Goal: Transaction & Acquisition: Book appointment/travel/reservation

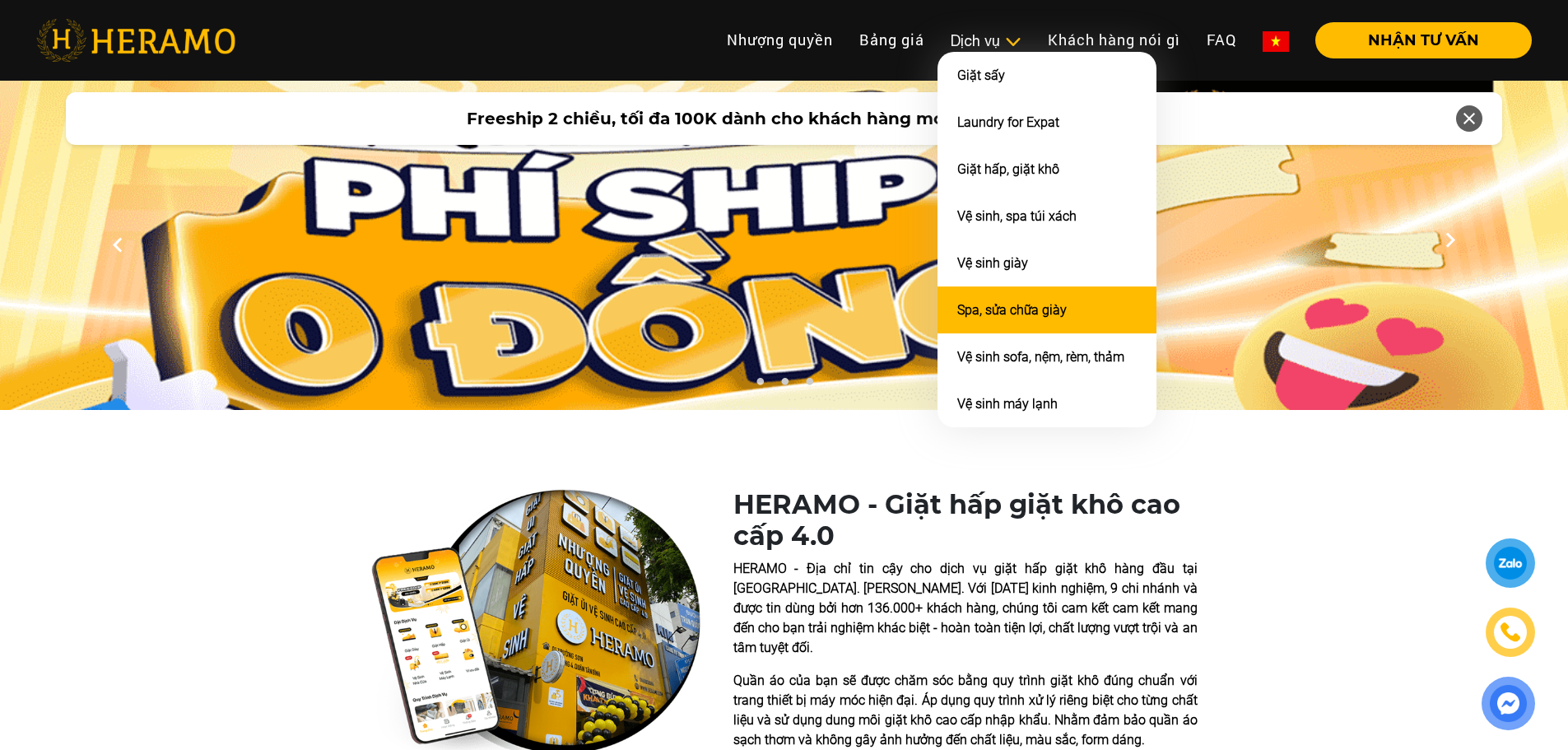
click at [985, 318] on li "Spa, sửa chữa giày" at bounding box center [1047, 310] width 219 height 47
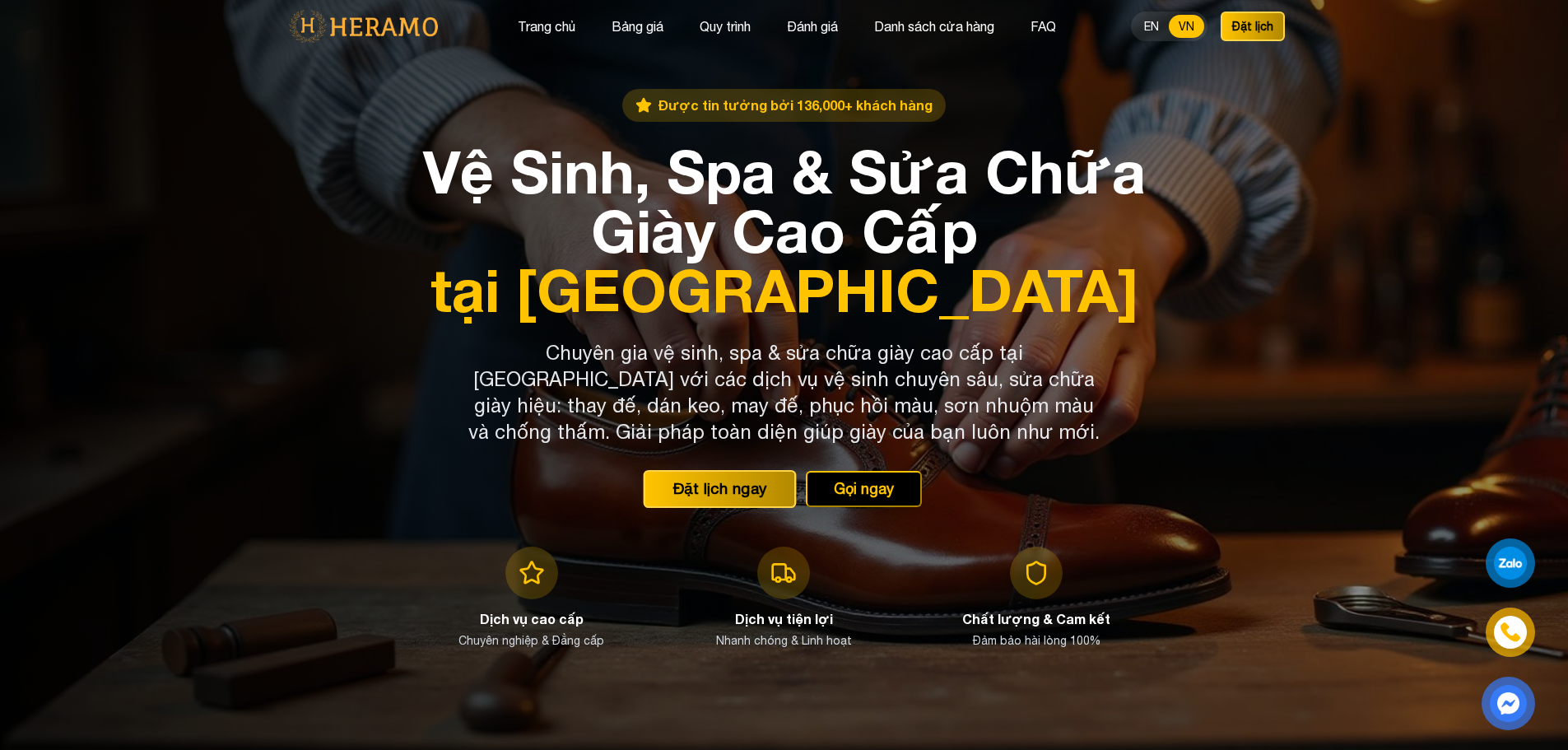
click at [690, 485] on button "Đặt lịch ngay" at bounding box center [719, 488] width 153 height 38
click at [625, 27] on button "Bảng giá" at bounding box center [637, 26] width 62 height 21
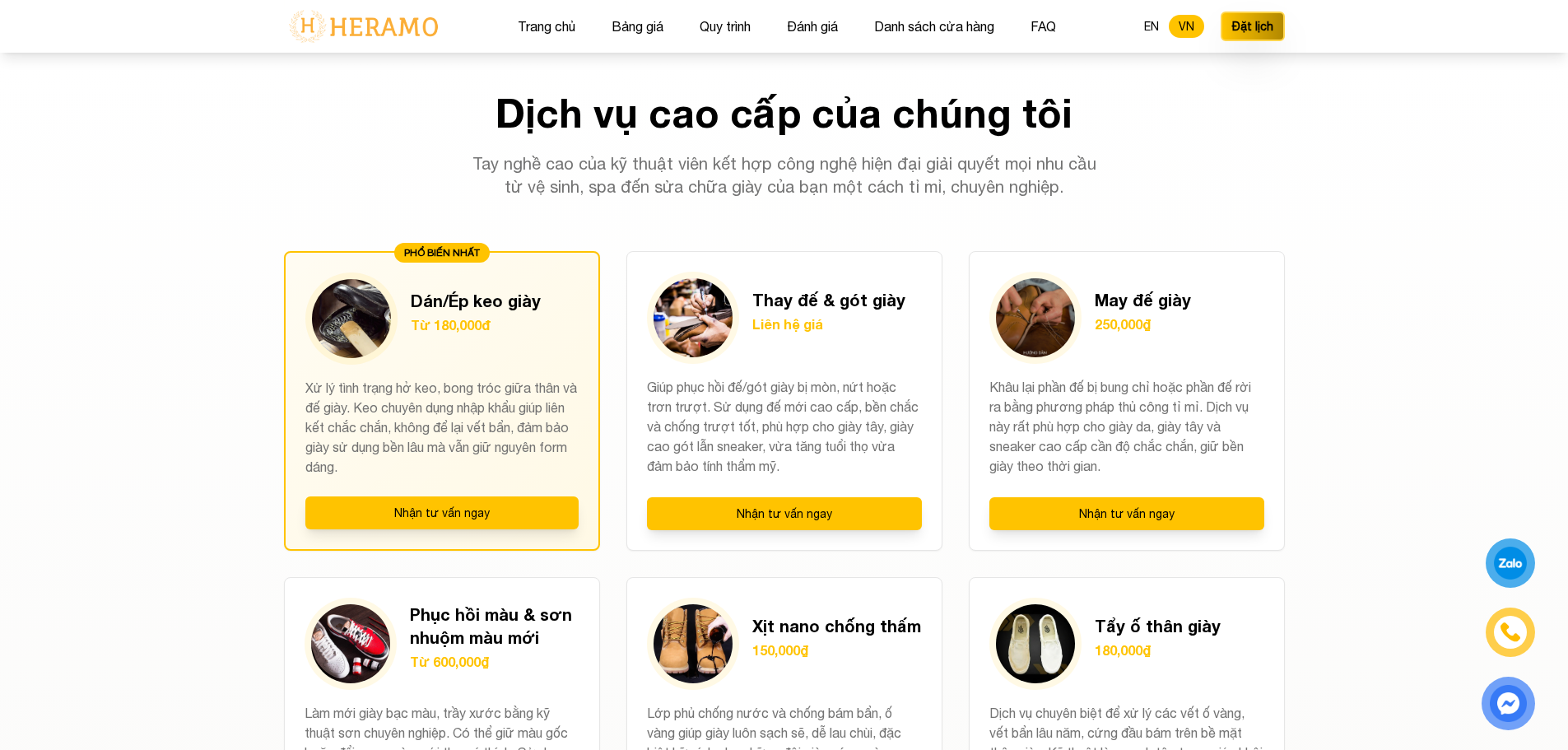
scroll to position [1179, 0]
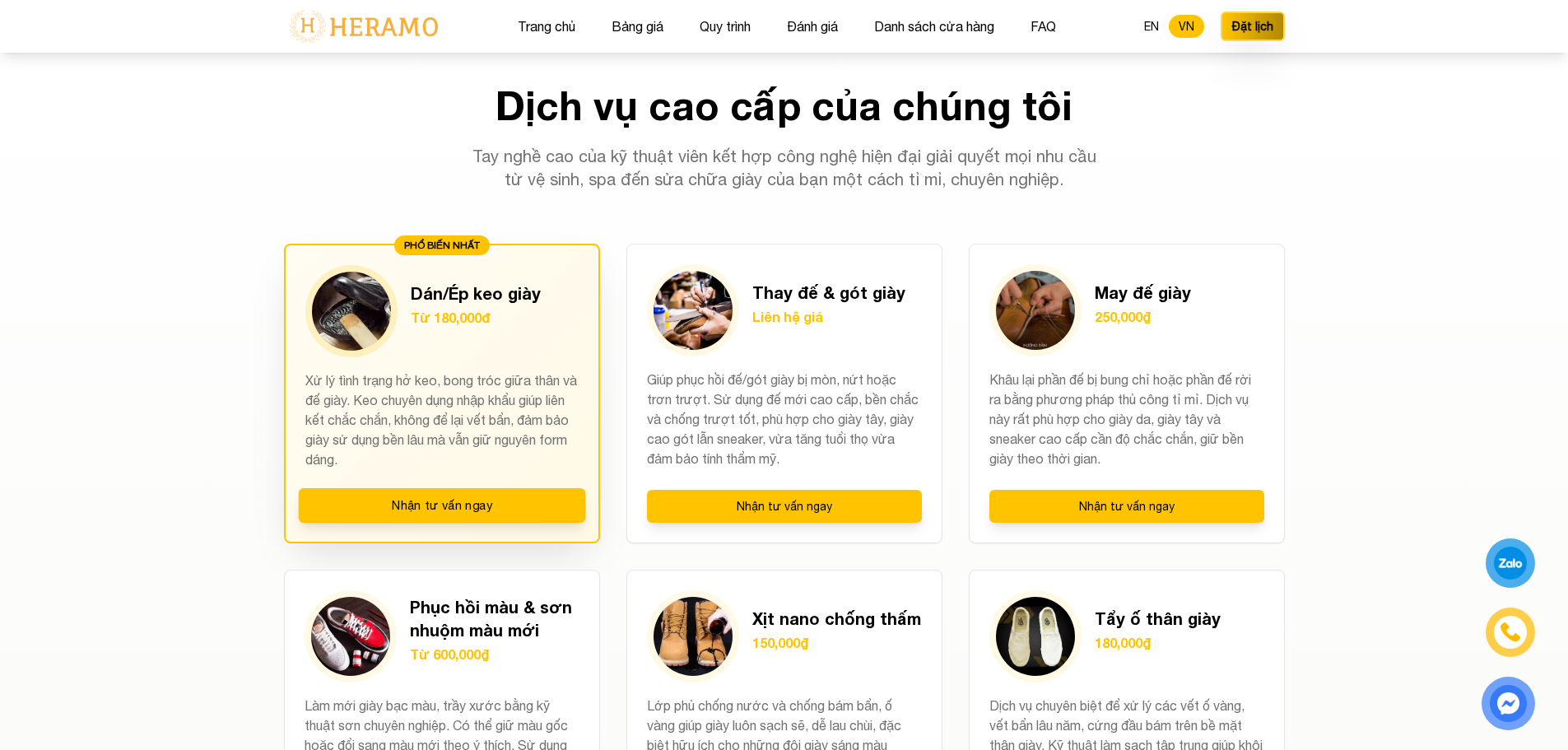
click at [428, 448] on p "Xử lý tình trạng hở keo, bong tróc giữa thân và đế giày. Keo chuyên dụng nhập k…" at bounding box center [442, 420] width 274 height 99
click at [418, 436] on p "Xử lý tình trạng hở keo, bong tróc giữa thân và đế giày. Keo chuyên dụng nhập k…" at bounding box center [442, 420] width 274 height 99
click at [353, 323] on img at bounding box center [352, 312] width 79 height 79
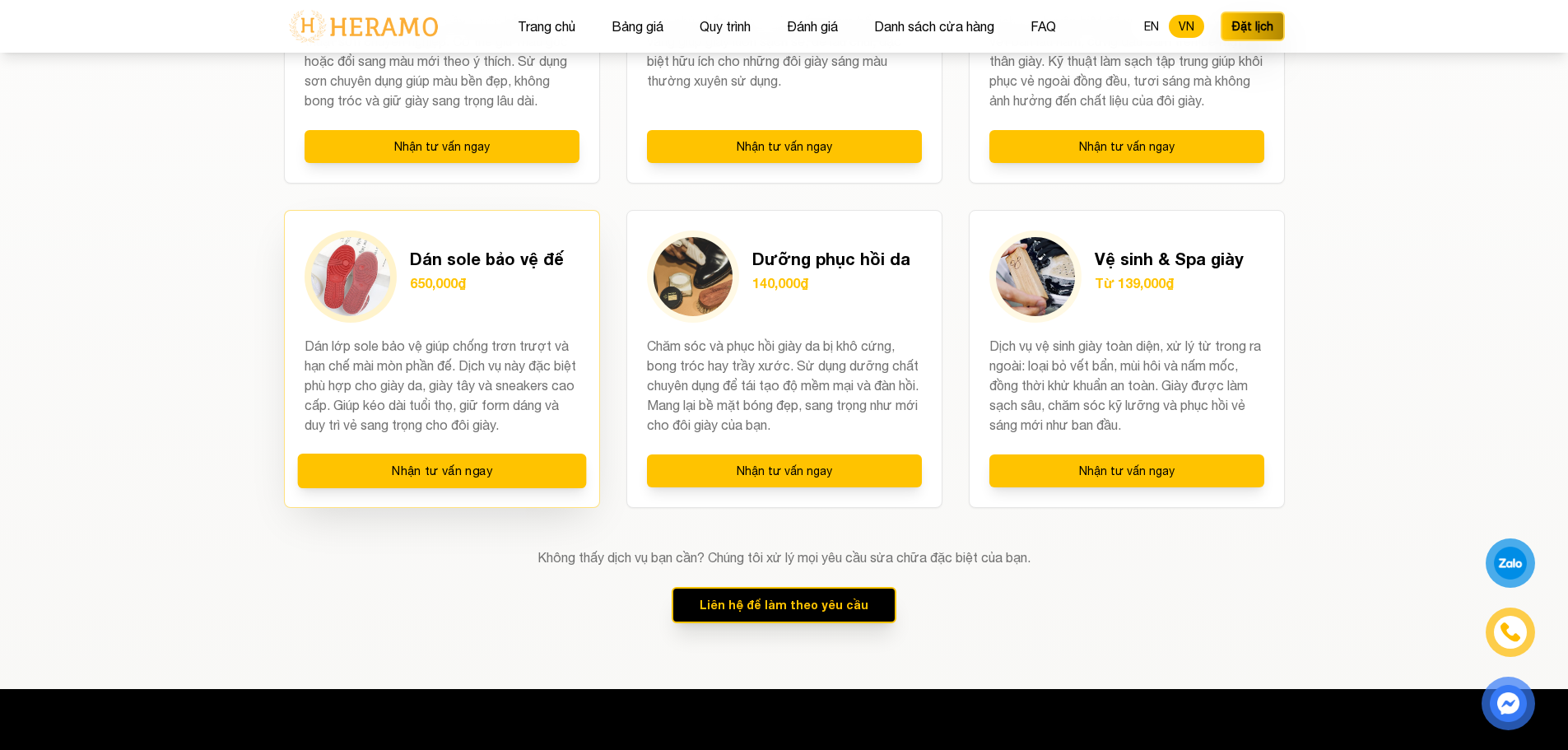
scroll to position [1864, 0]
click at [410, 381] on p "Dán lớp sole bảo vệ giúp chống trơn trượt và hạn chế mài mòn phần đế. Dịch vụ n…" at bounding box center [442, 385] width 275 height 99
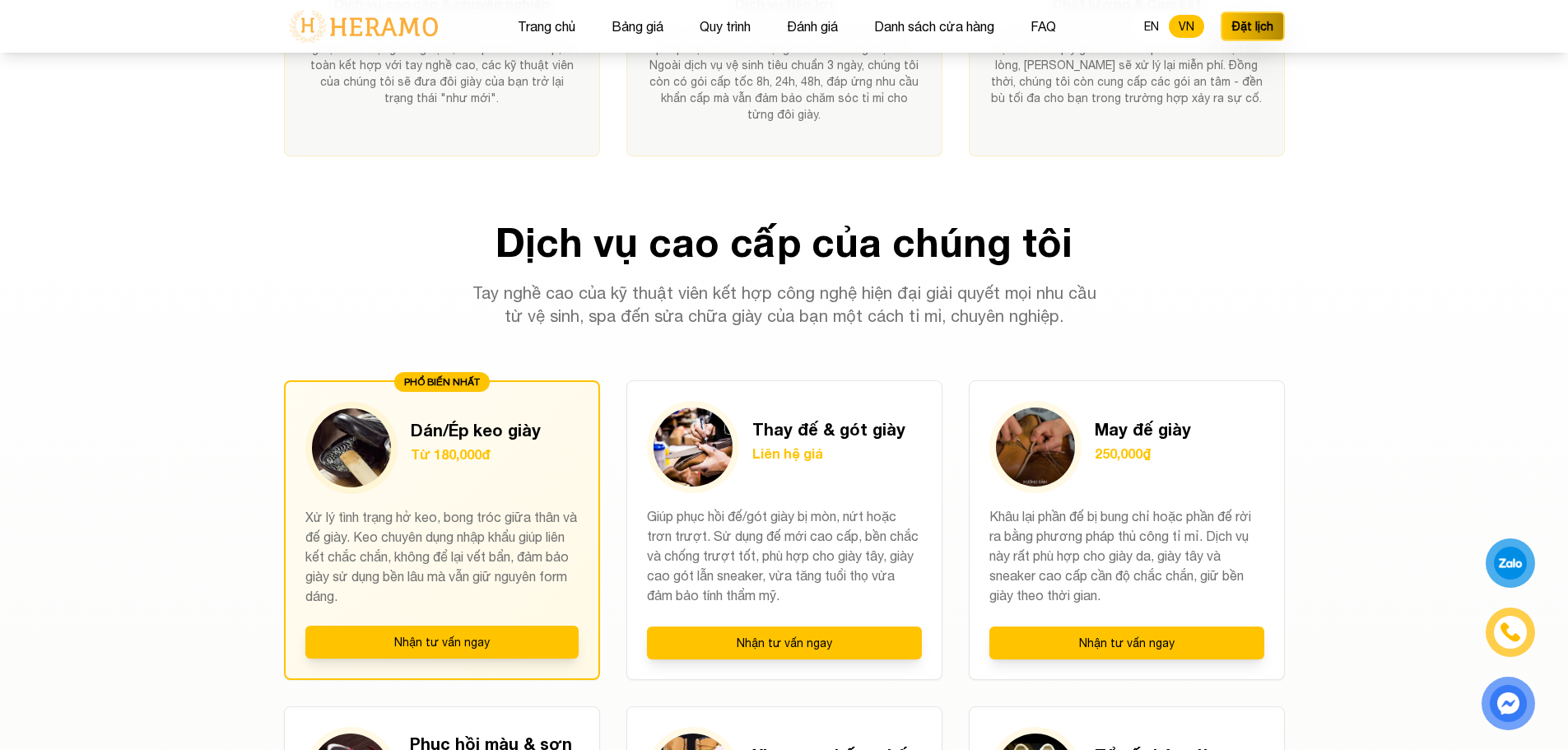
scroll to position [1042, 0]
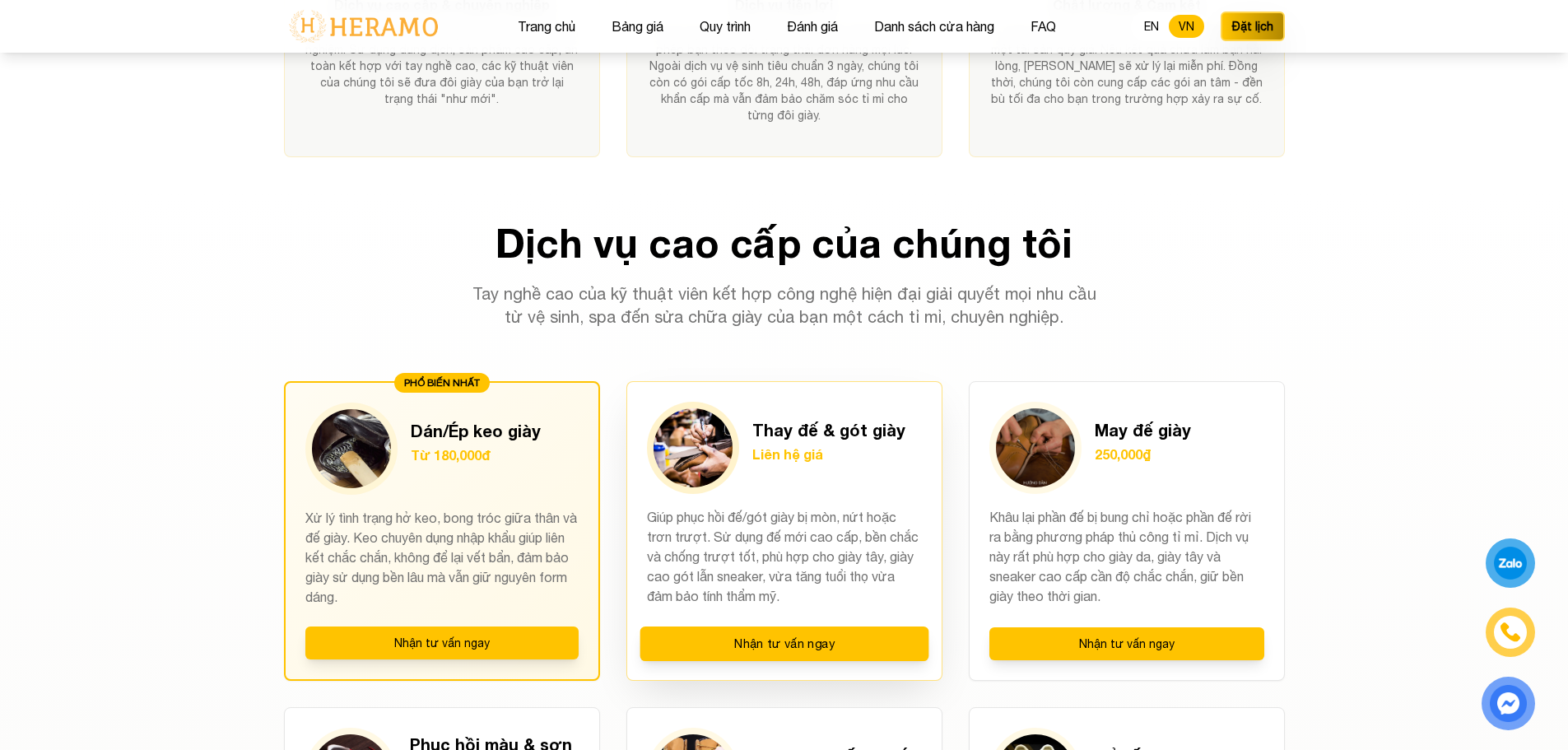
click at [840, 490] on div "Thay đế & gót giày Liên hệ giá" at bounding box center [784, 448] width 275 height 92
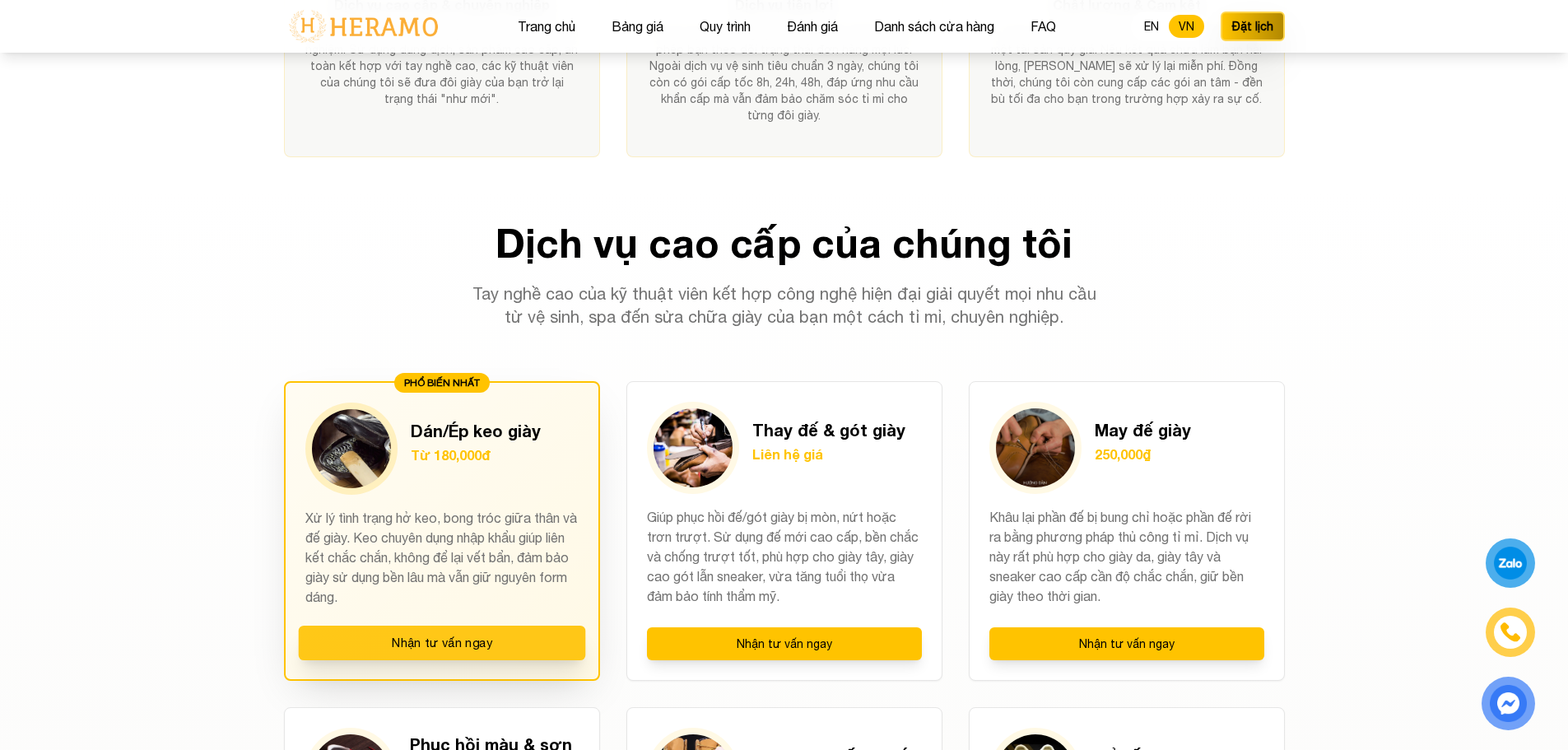
click at [465, 639] on button "Nhận tư vấn ngay" at bounding box center [442, 643] width 288 height 35
